Goal: Task Accomplishment & Management: Use online tool/utility

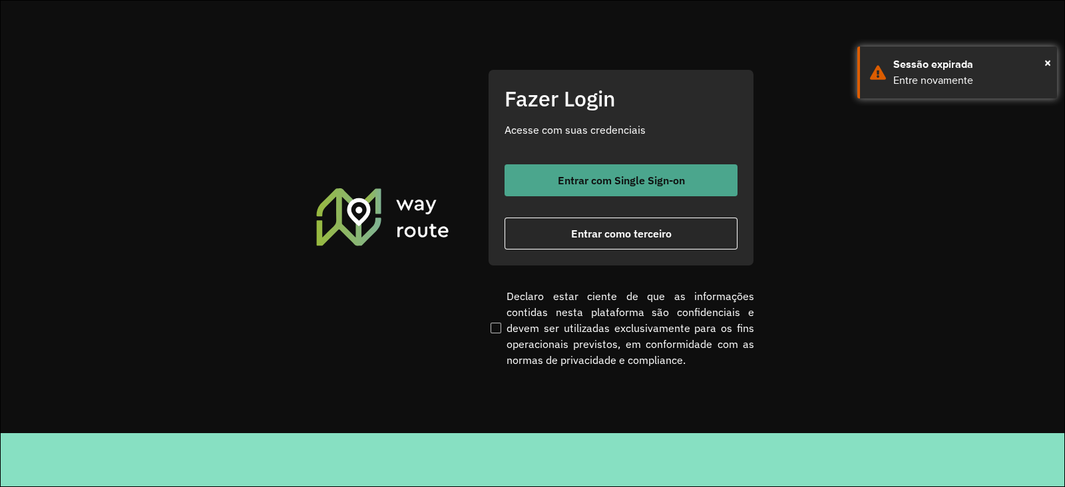
click at [594, 184] on span "Entrar com Single Sign-on" at bounding box center [621, 180] width 127 height 11
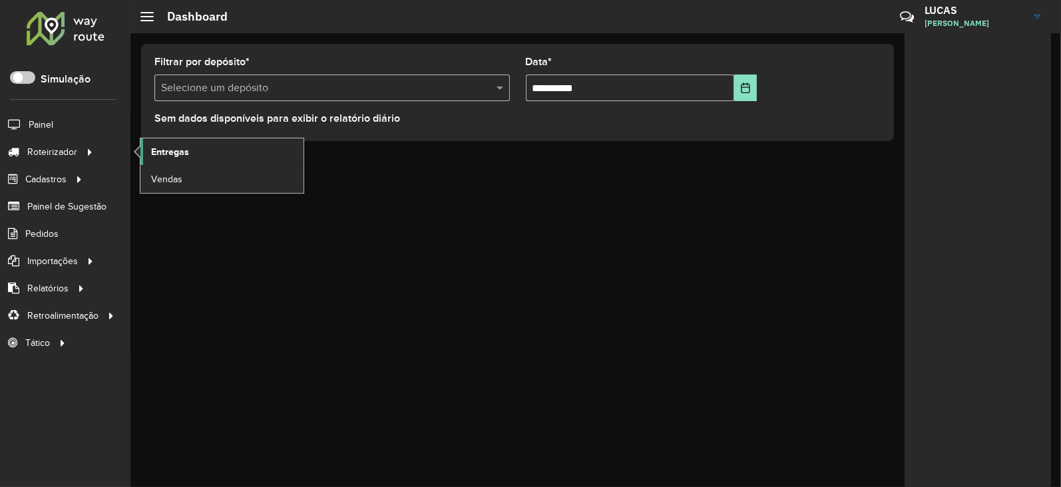
click at [228, 152] on link "Entregas" at bounding box center [221, 151] width 163 height 27
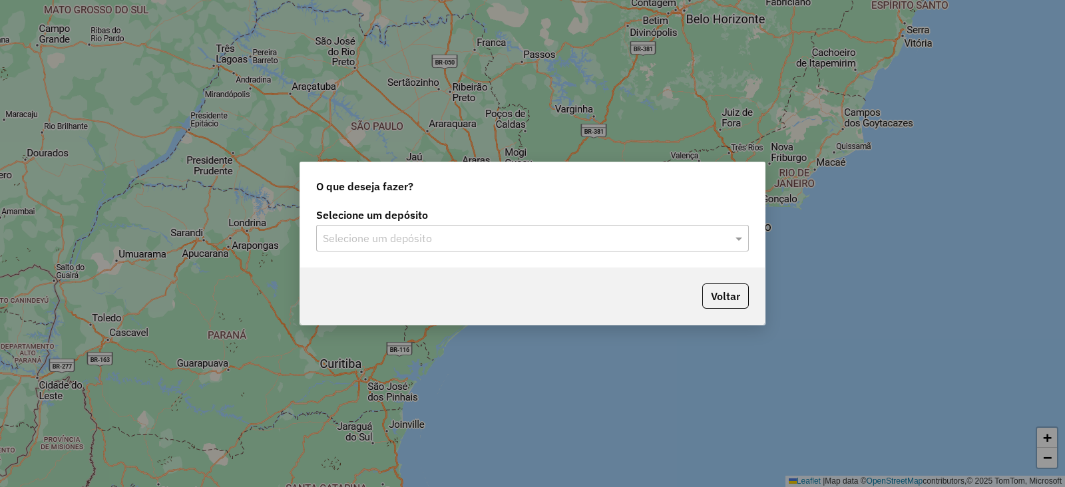
click at [391, 232] on input "text" at bounding box center [519, 239] width 393 height 16
